Goal: Information Seeking & Learning: Learn about a topic

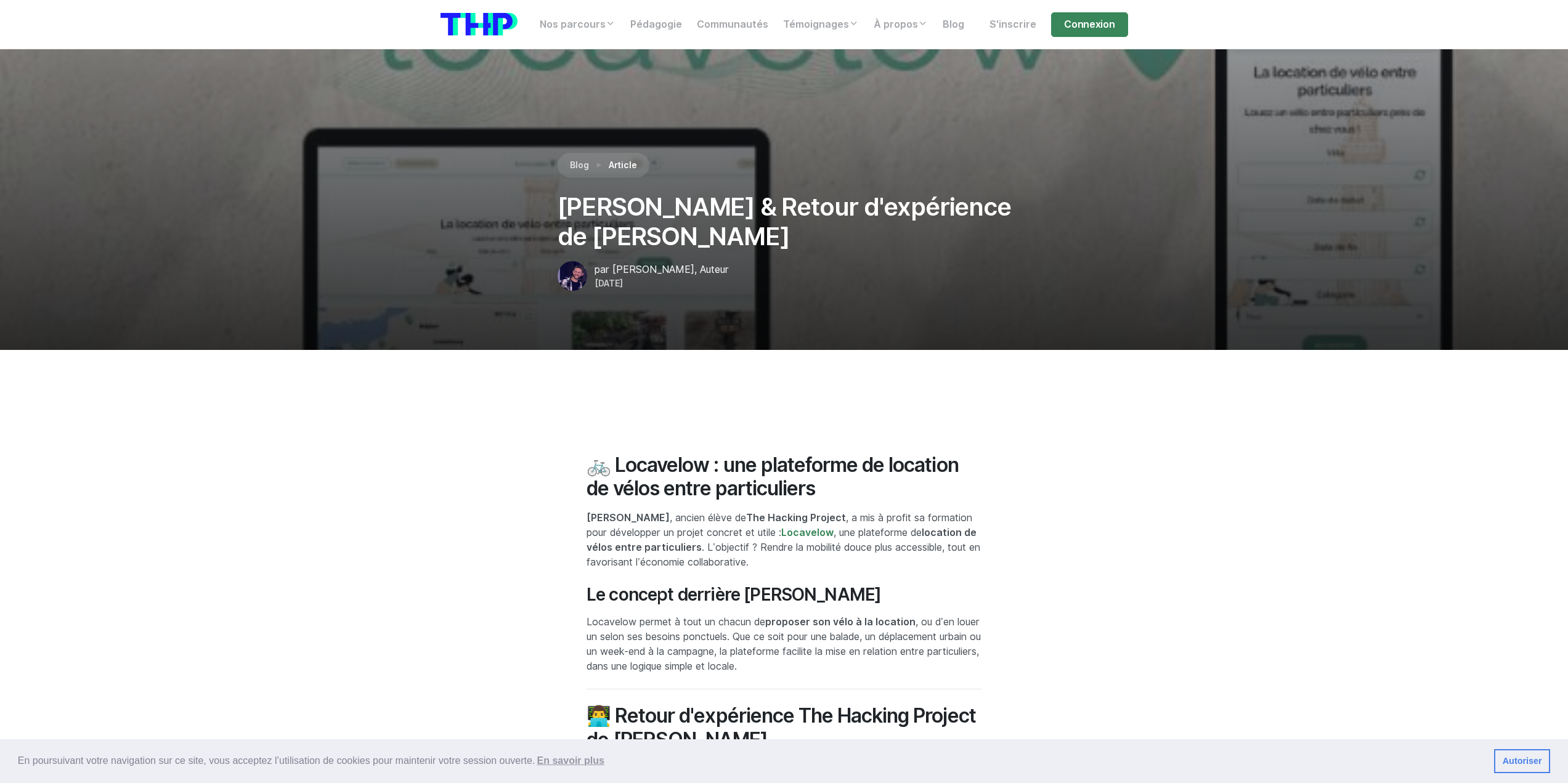
click at [485, 19] on img at bounding box center [479, 24] width 77 height 22
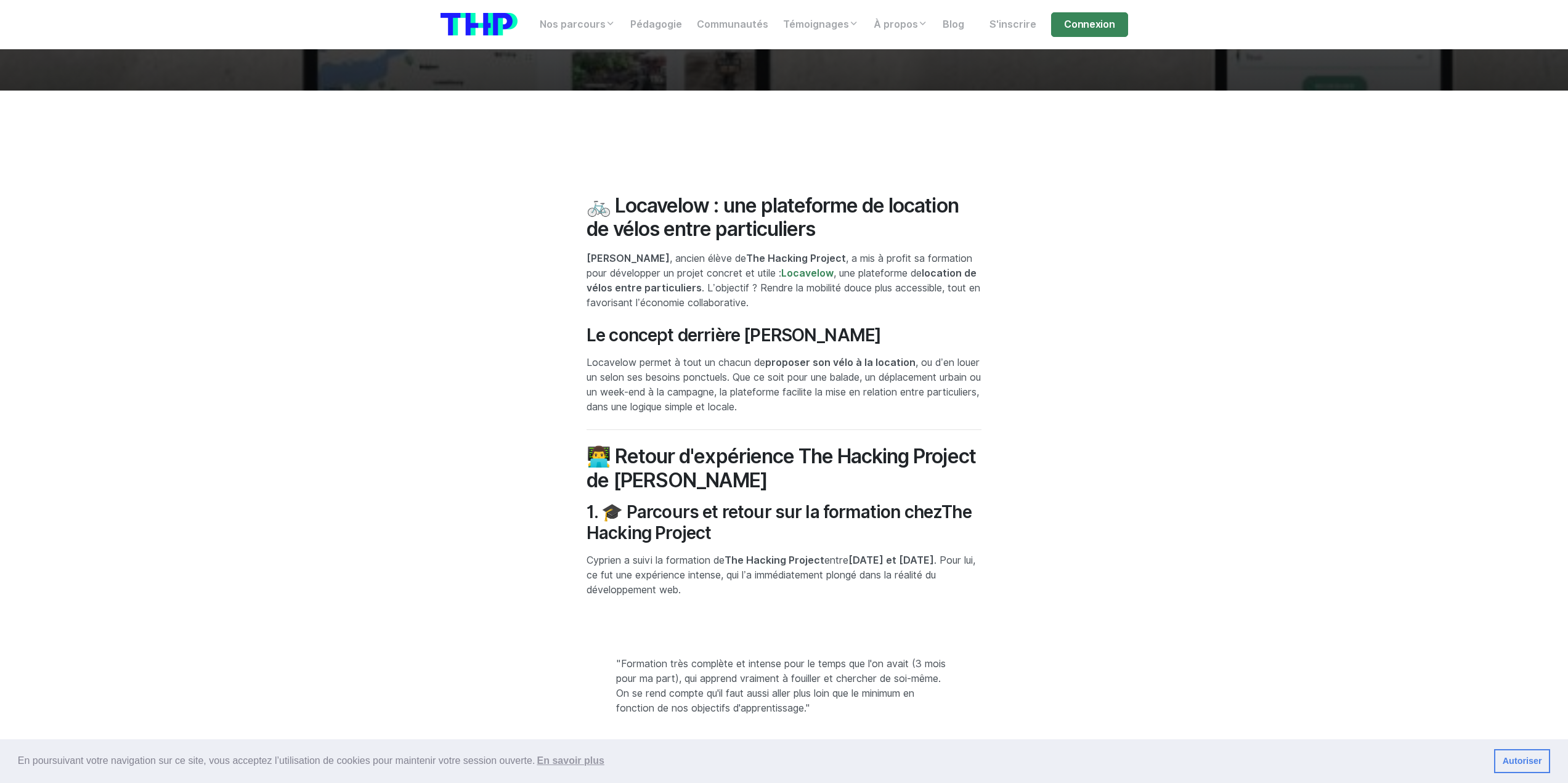
scroll to position [262, 0]
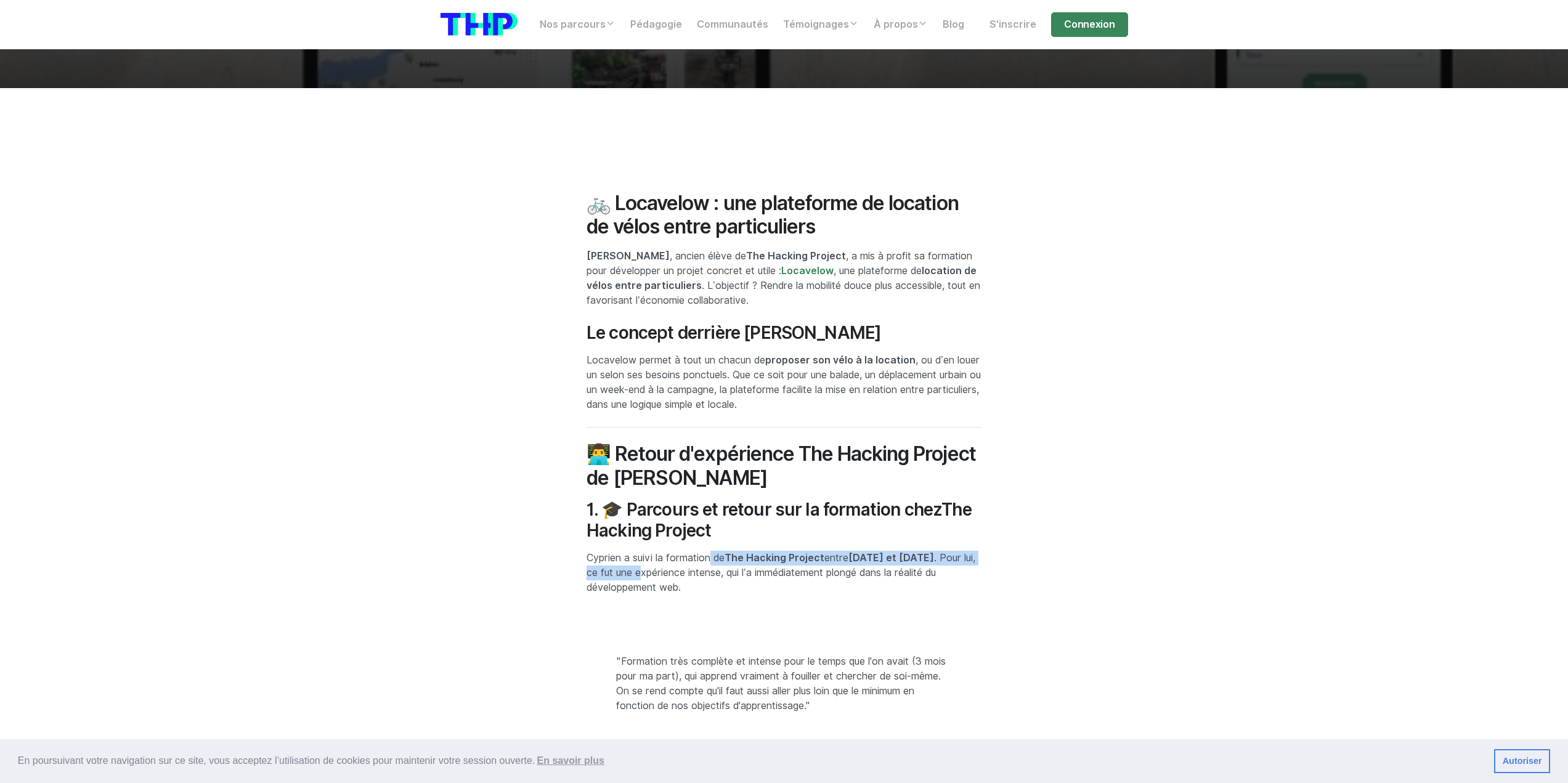
drag, startPoint x: 715, startPoint y: 558, endPoint x: 712, endPoint y: 568, distance: 10.4
click at [712, 568] on p "Cyprien a suivi la formation de The Hacking Project entre [DATE] et [DATE] . Po…" at bounding box center [784, 572] width 395 height 44
click at [712, 568] on p "Cyprien a suivi la formation de The Hacking Project entre septembre et décembre…" at bounding box center [784, 572] width 395 height 44
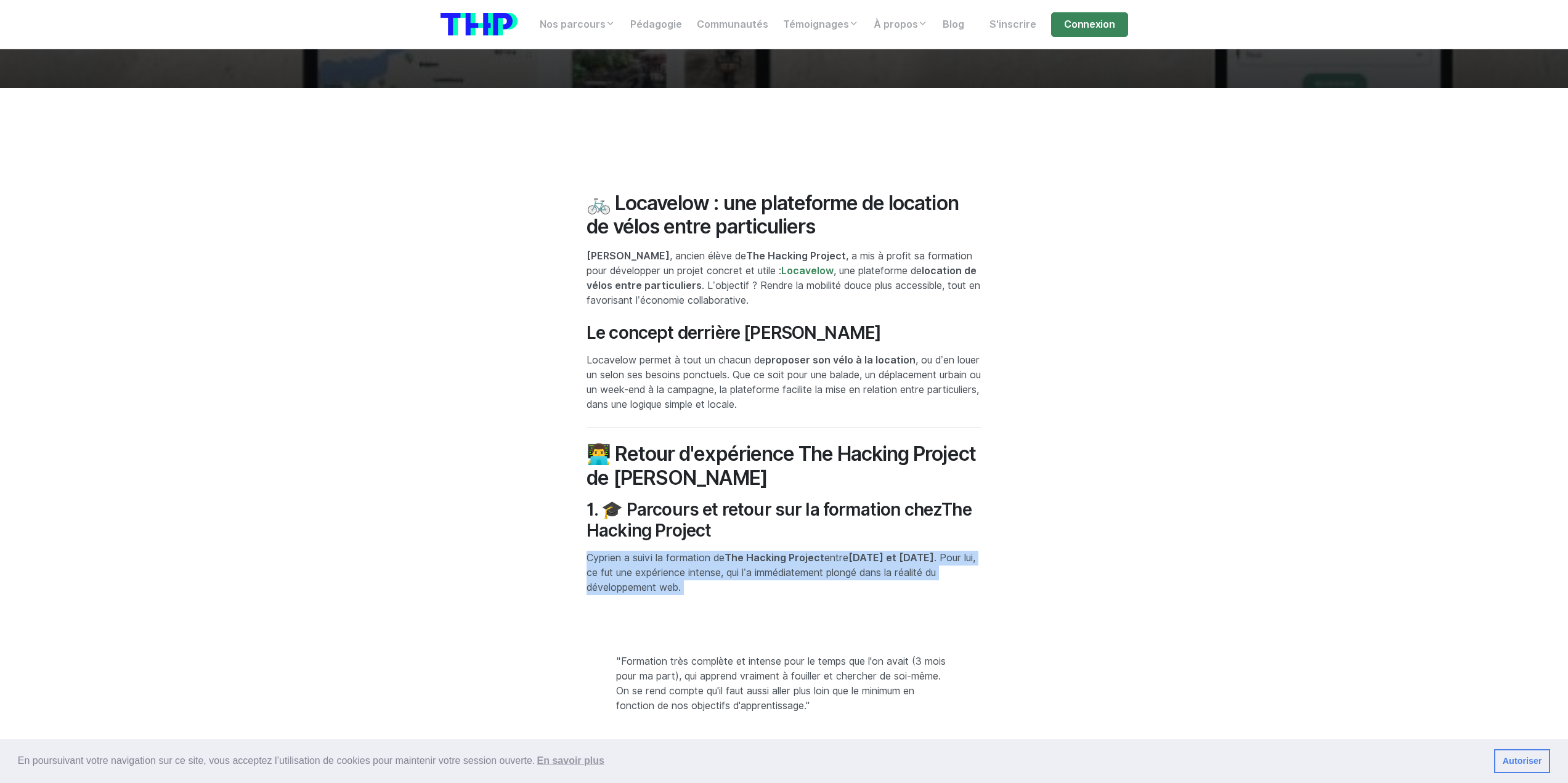
click at [712, 568] on p "Cyprien a suivi la formation de The Hacking Project entre septembre et décembre…" at bounding box center [784, 572] width 395 height 44
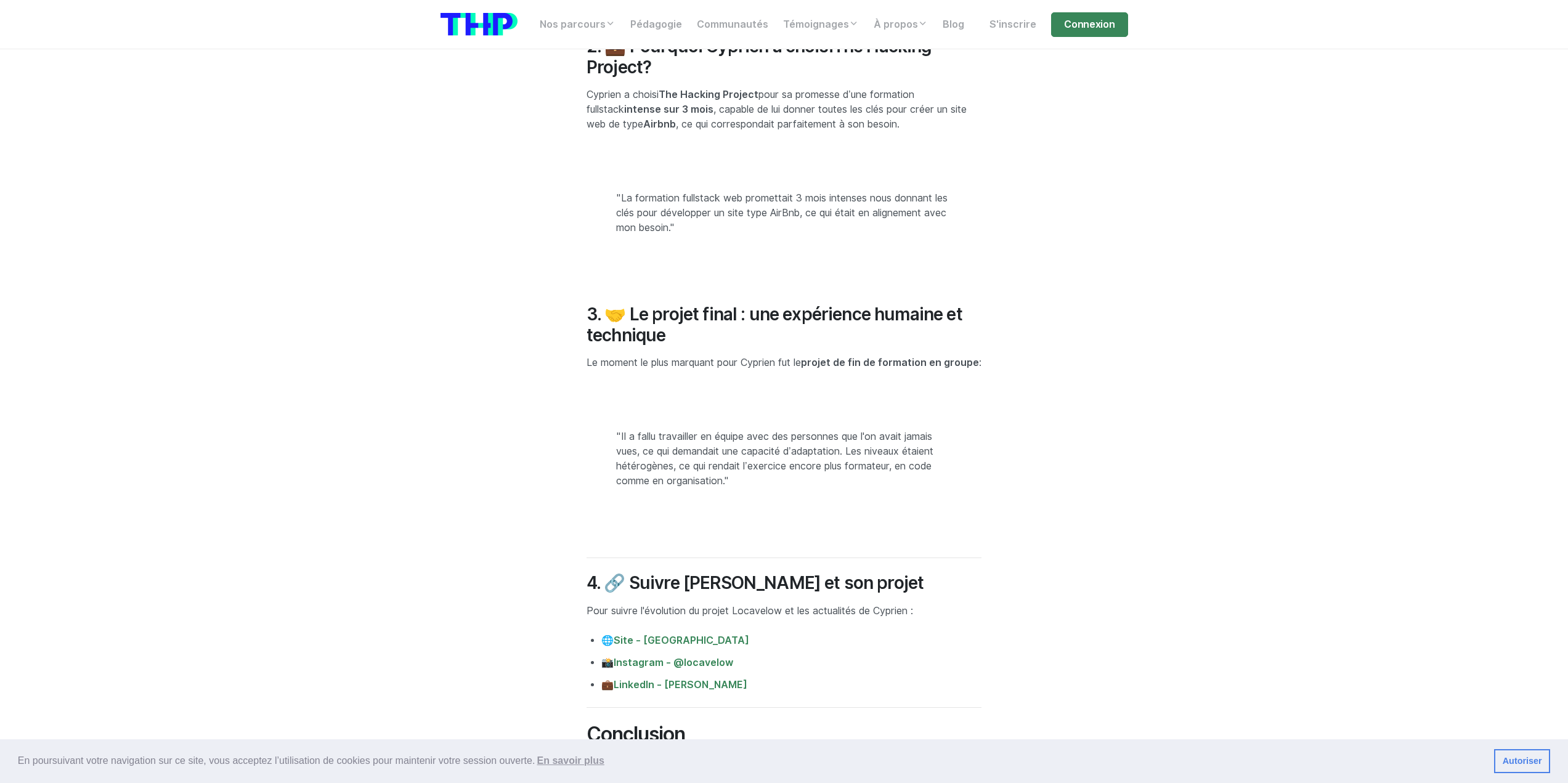
scroll to position [1322, 0]
